Goal: Task Accomplishment & Management: Use online tool/utility

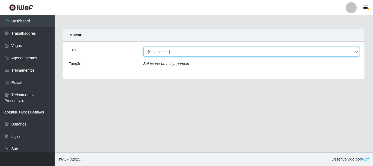
drag, startPoint x: 182, startPoint y: 51, endPoint x: 182, endPoint y: 55, distance: 3.8
click at [182, 51] on select "[Selecione...] Glace Real Confeitaria" at bounding box center [251, 52] width 216 height 10
select select "445"
click at [143, 47] on select "[Selecione...] Glace Real Confeitaria" at bounding box center [251, 52] width 216 height 10
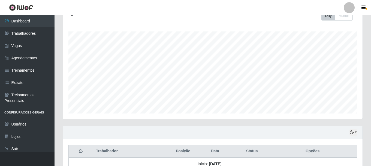
scroll to position [128, 0]
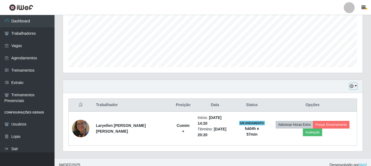
click at [355, 85] on button "button" at bounding box center [354, 86] width 8 height 6
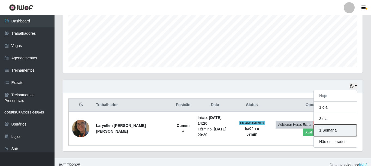
click at [341, 132] on button "1 Semana" at bounding box center [335, 129] width 43 height 11
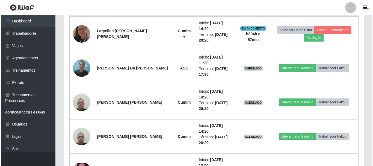
scroll to position [195, 0]
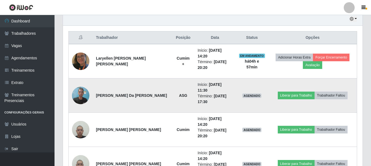
click at [79, 93] on img at bounding box center [80, 94] width 17 height 23
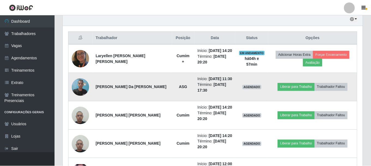
scroll to position [113, 297]
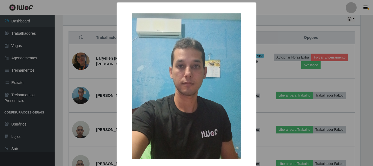
click at [286, 99] on div "× OK Cancel" at bounding box center [186, 83] width 373 height 166
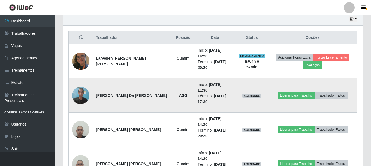
scroll to position [59, 0]
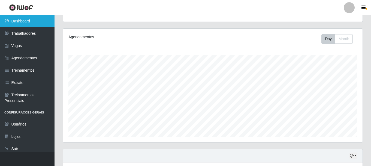
click at [38, 20] on link "Dashboard" at bounding box center [27, 21] width 55 height 12
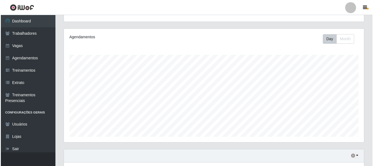
scroll to position [195, 0]
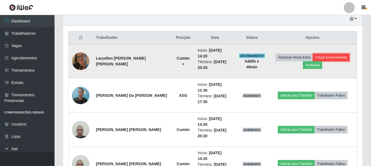
click at [331, 55] on button "Forçar Encerramento" at bounding box center [331, 57] width 37 height 8
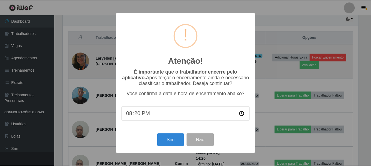
scroll to position [113, 297]
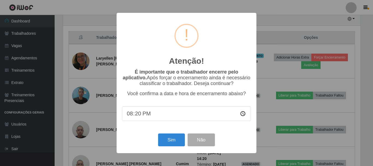
click at [138, 115] on input "20:20" at bounding box center [186, 113] width 129 height 14
click at [171, 142] on button "Sim" at bounding box center [171, 139] width 26 height 13
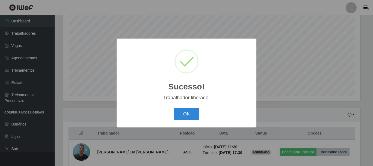
click at [184, 106] on div "Sucesso! × Trabalhador liberado. OK Cancel" at bounding box center [186, 82] width 140 height 88
click at [190, 116] on button "OK" at bounding box center [186, 113] width 25 height 13
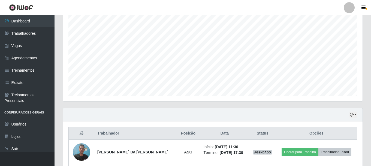
scroll to position [0, 0]
